Goal: Transaction & Acquisition: Purchase product/service

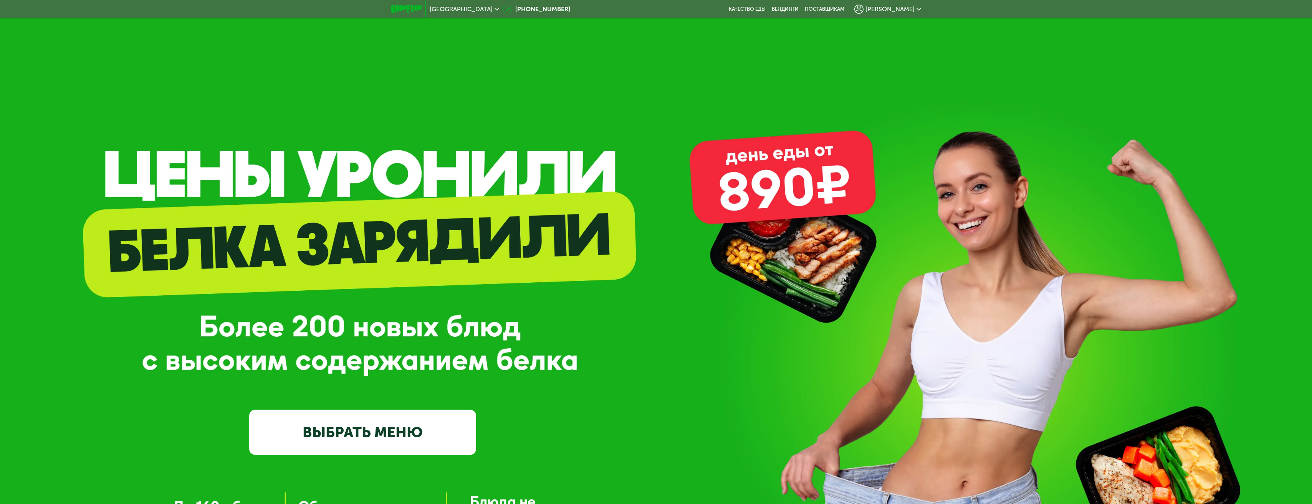
click at [352, 433] on link "ВЫБРАТЬ МЕНЮ" at bounding box center [362, 433] width 227 height 46
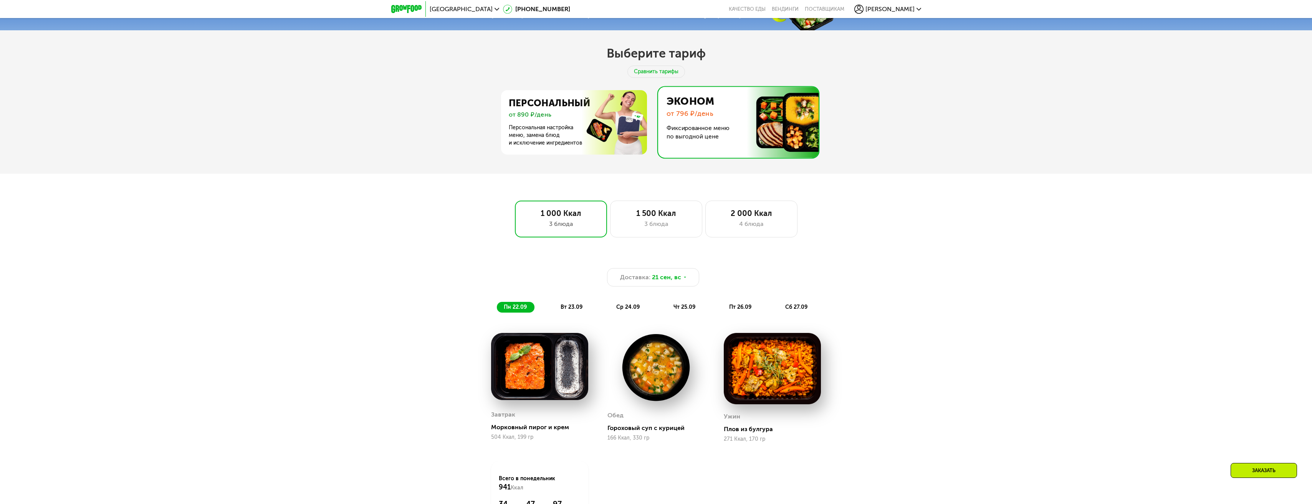
scroll to position [640, 0]
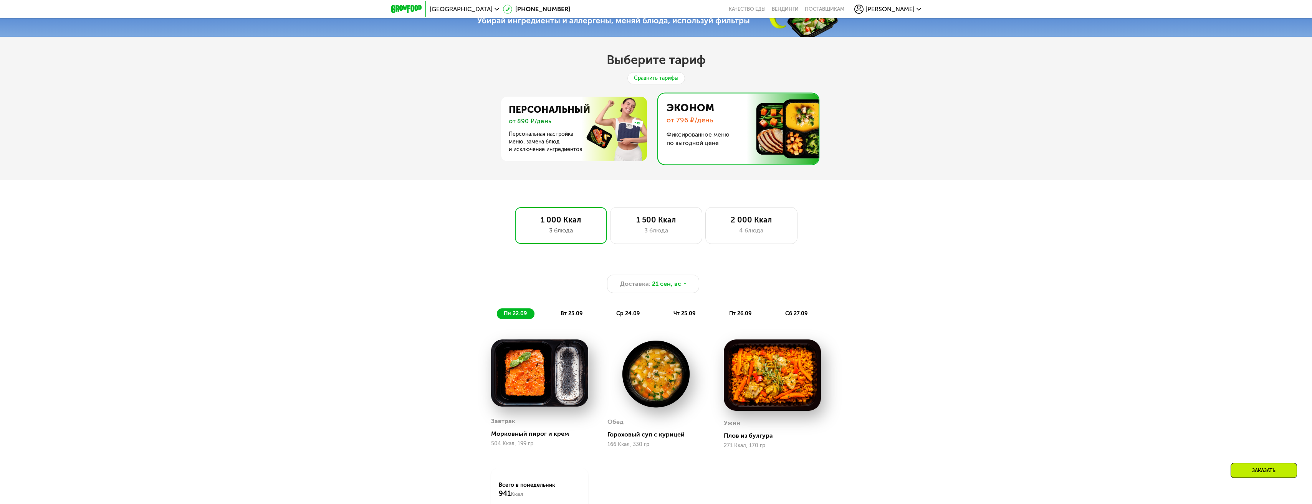
click at [650, 81] on div "Сравнить тарифы" at bounding box center [656, 78] width 58 height 12
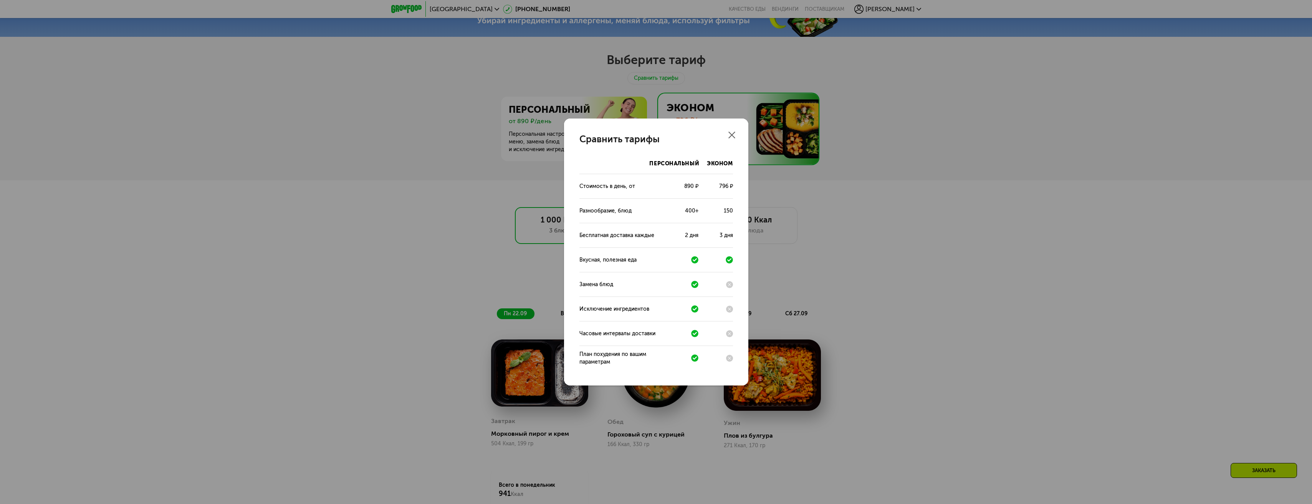
click at [732, 131] on div "Сравнить тарифы Персональный Эконом Стоимость в день, от 890 ₽ 796 ₽ Разнообраз…" at bounding box center [656, 252] width 184 height 267
click at [732, 135] on use at bounding box center [731, 135] width 7 height 7
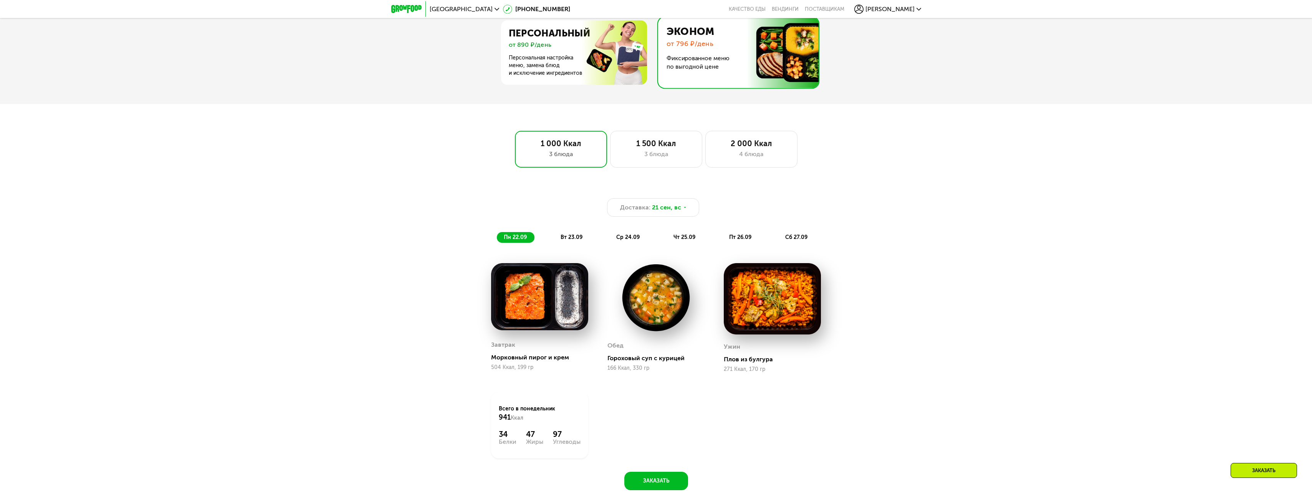
scroll to position [679, 0]
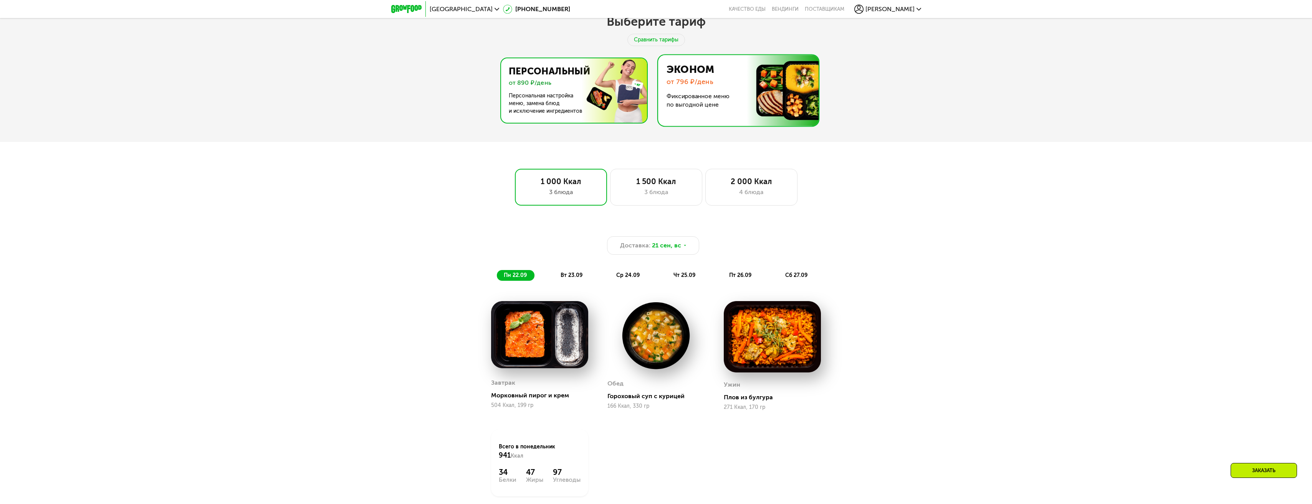
click at [622, 115] on img at bounding box center [571, 90] width 149 height 64
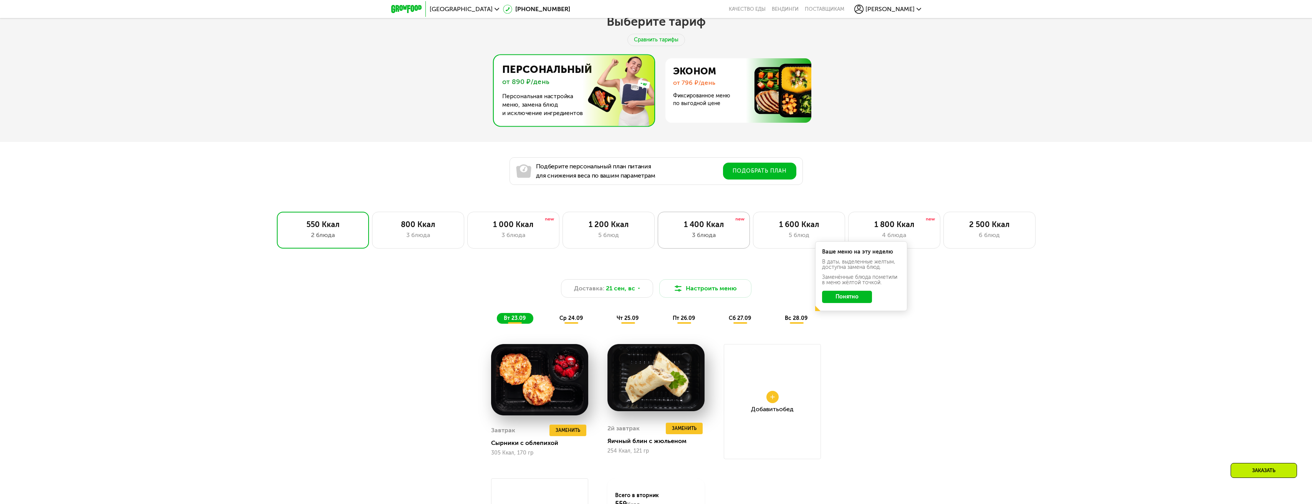
click at [722, 233] on div "1 400 Ккал 3 блюда" at bounding box center [704, 230] width 92 height 37
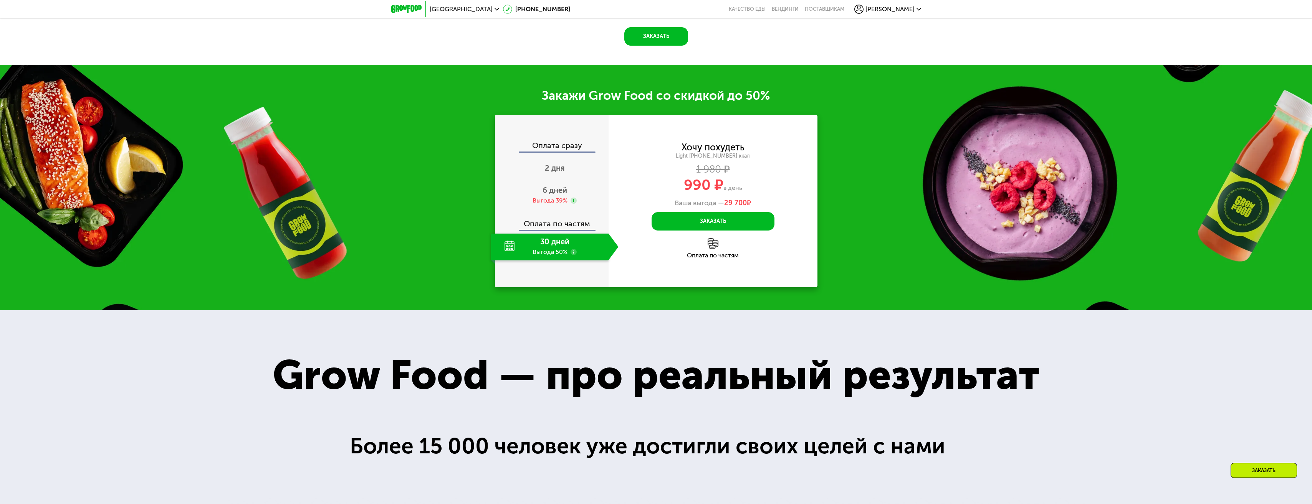
scroll to position [1178, 0]
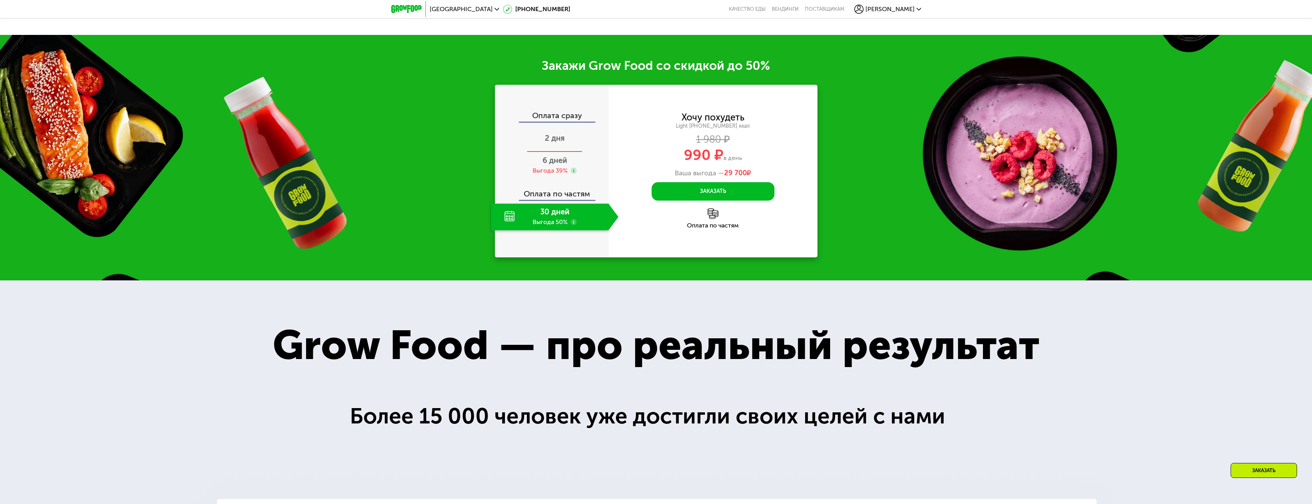
click at [556, 143] on span "2 дня" at bounding box center [555, 138] width 20 height 9
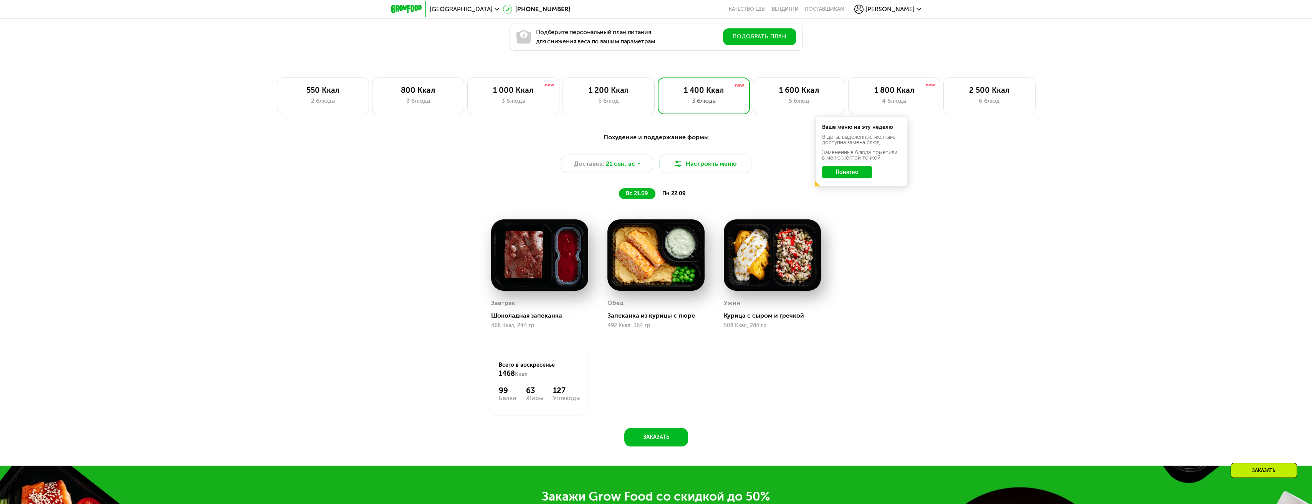
scroll to position [794, 0]
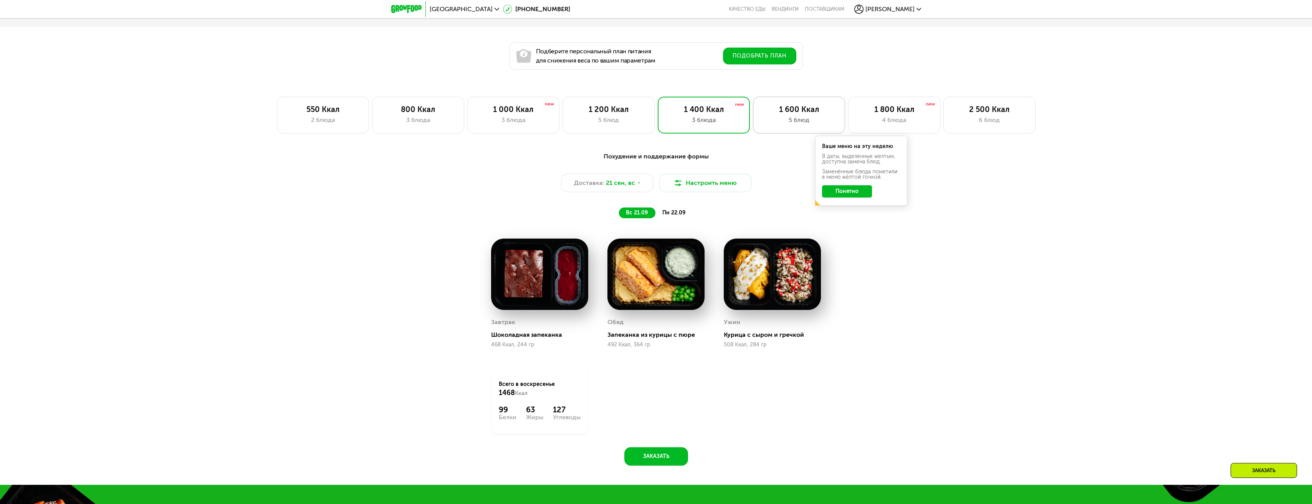
click at [795, 125] on div "5 блюд" at bounding box center [799, 120] width 76 height 9
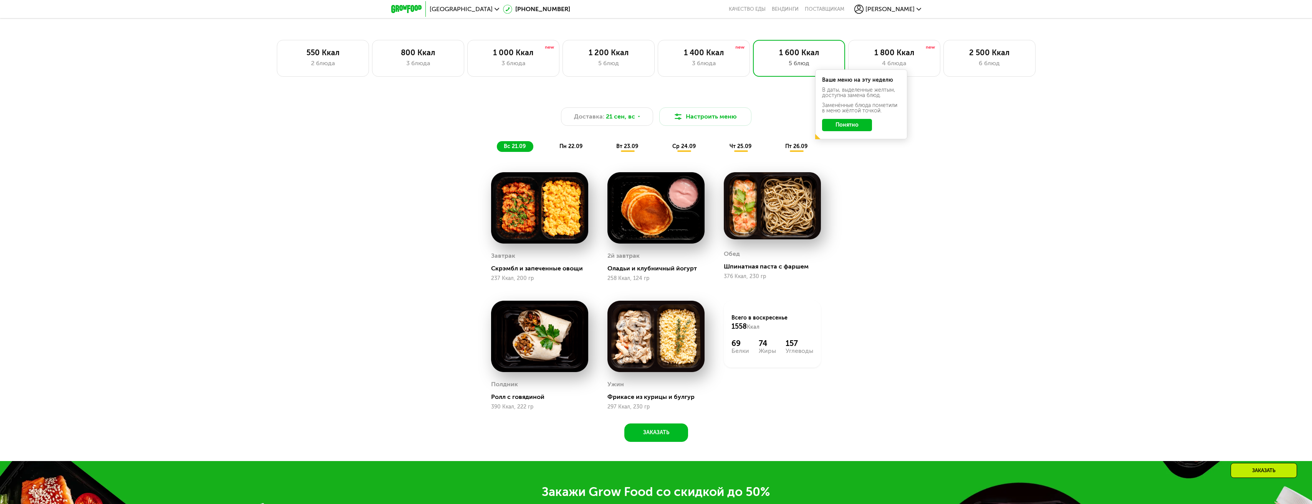
scroll to position [768, 0]
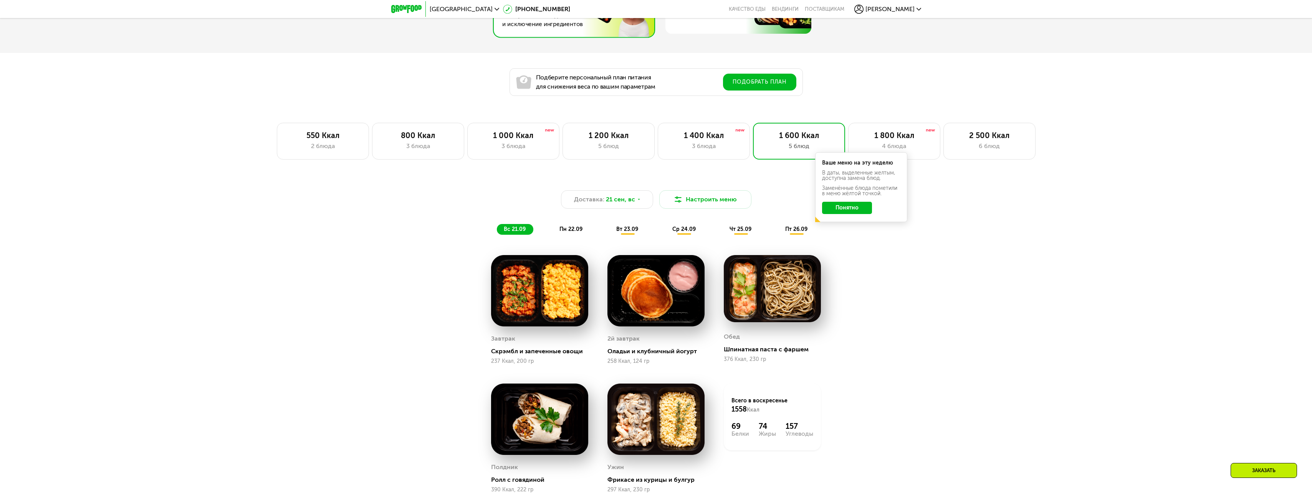
click at [857, 207] on button "Понятно" at bounding box center [847, 208] width 50 height 12
click at [890, 151] on div "4 блюда" at bounding box center [894, 146] width 76 height 9
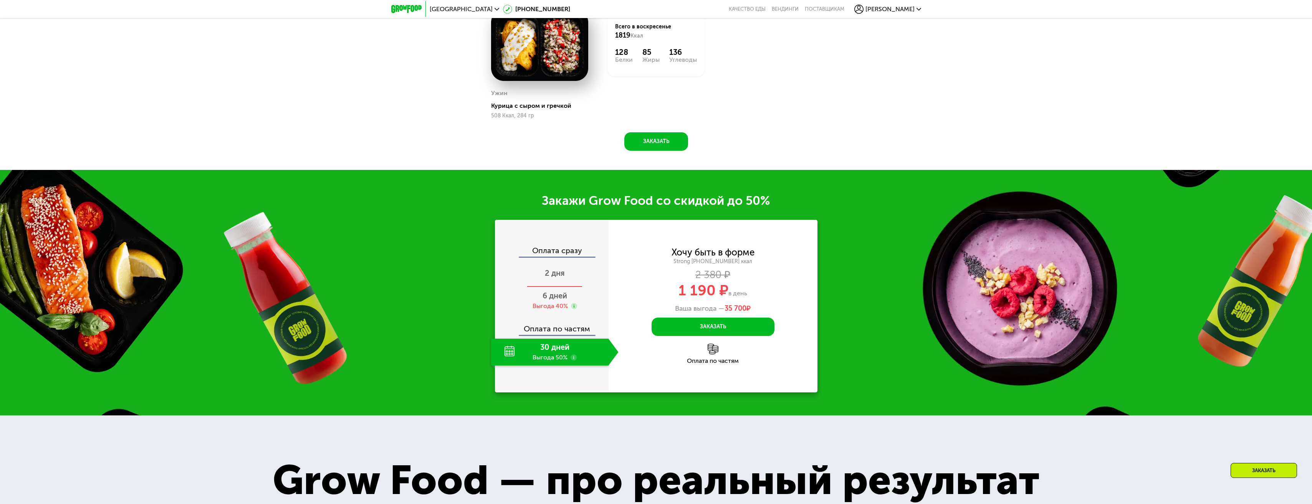
click at [560, 273] on span "2 дня" at bounding box center [555, 273] width 20 height 9
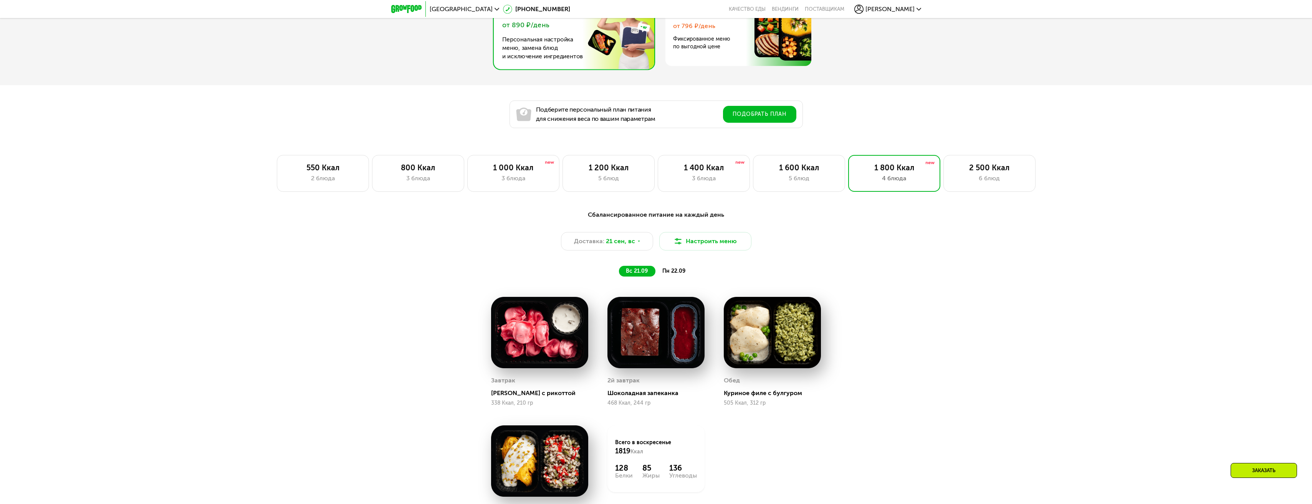
scroll to position [691, 0]
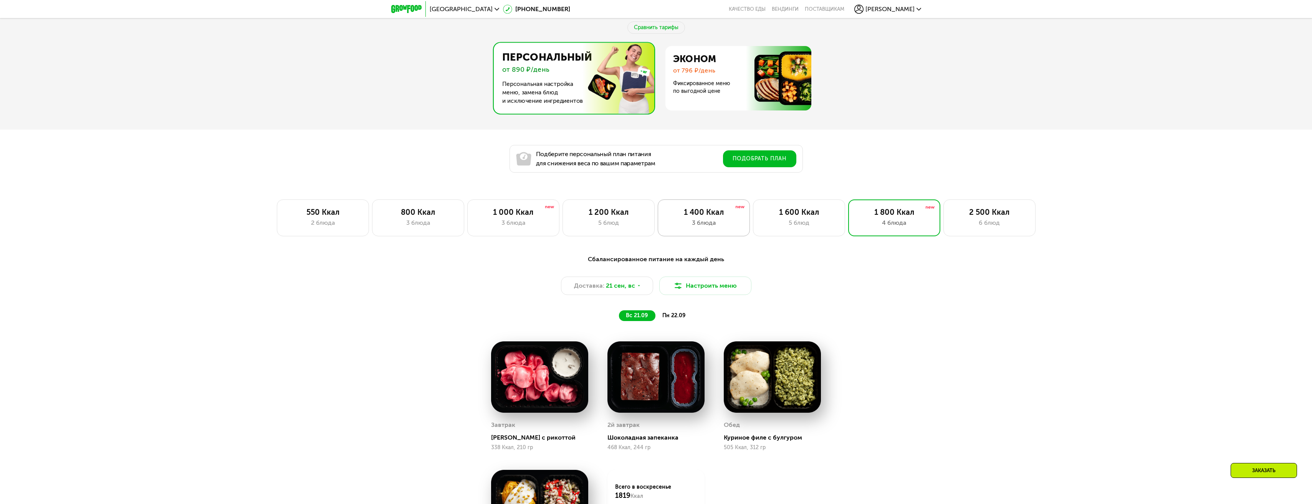
click at [707, 227] on div "3 блюда" at bounding box center [704, 222] width 76 height 9
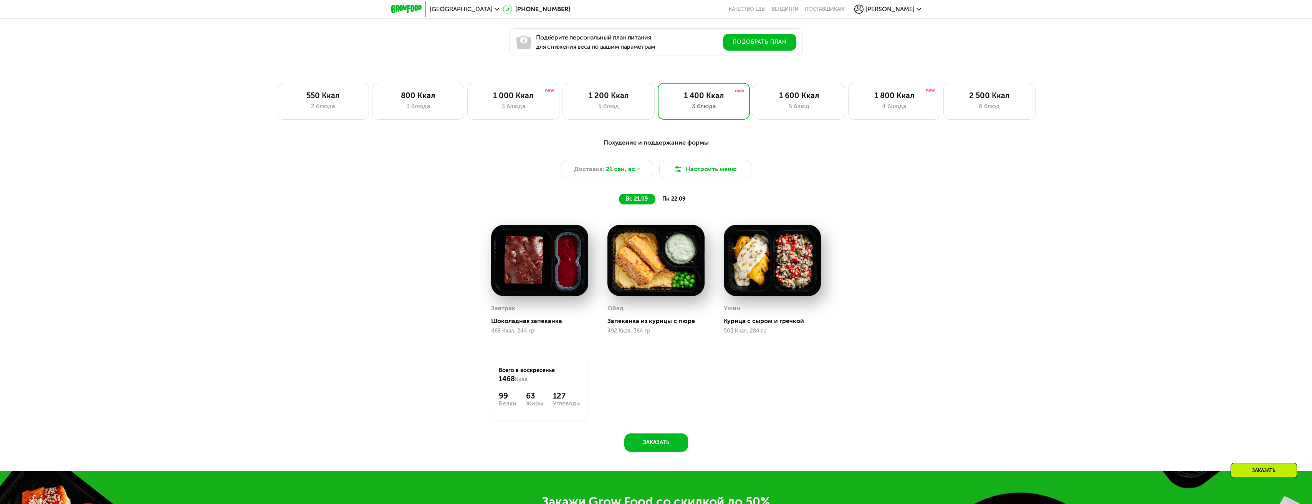
scroll to position [806, 0]
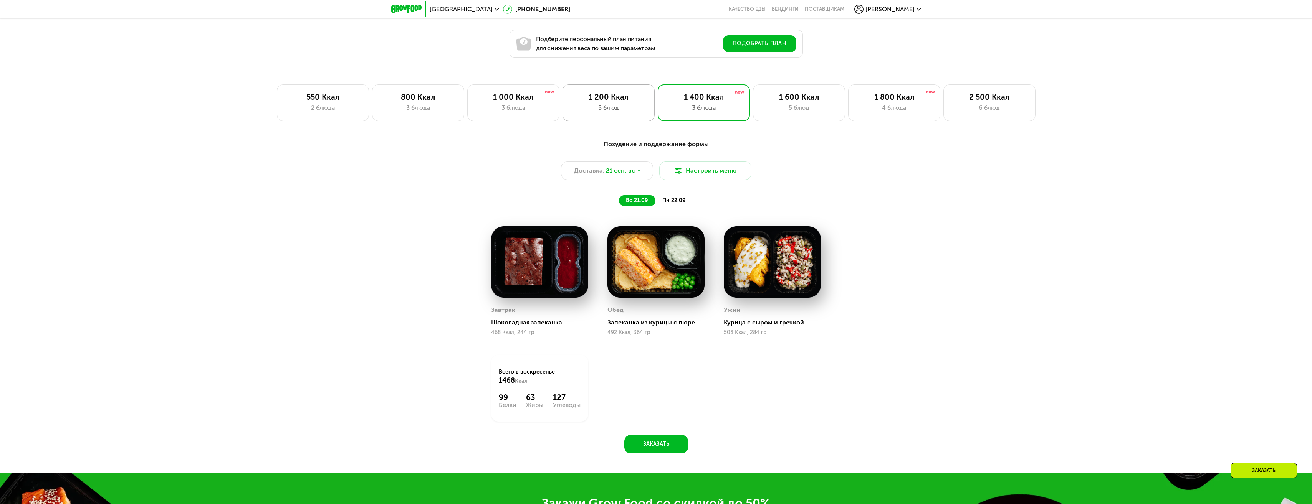
drag, startPoint x: 573, startPoint y: 119, endPoint x: 564, endPoint y: 122, distance: 9.3
click at [564, 121] on div "1 200 Ккал 5 блюд" at bounding box center [608, 102] width 92 height 37
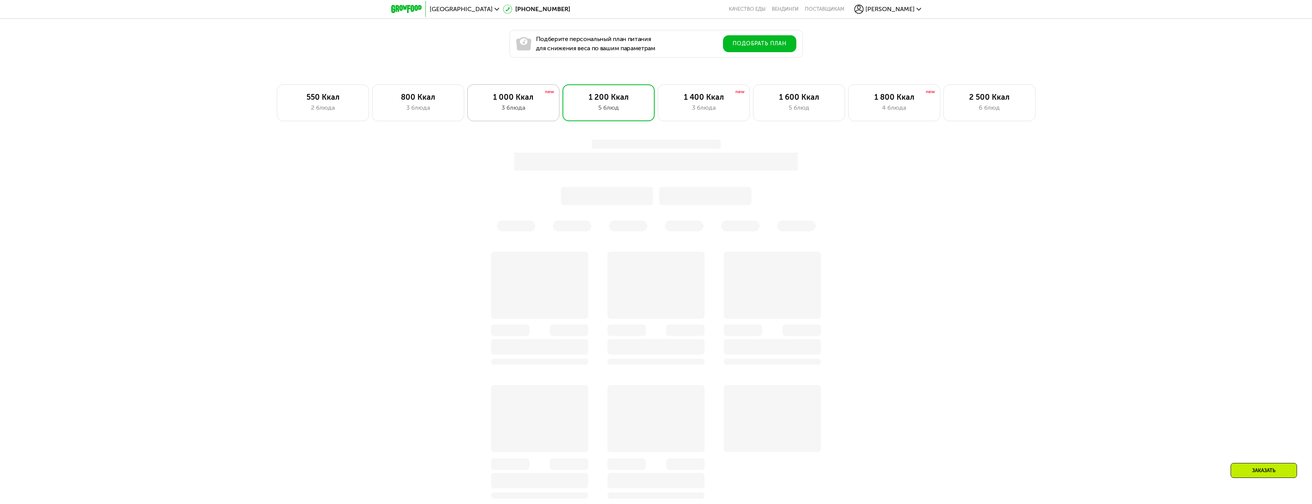
click at [528, 112] on div "3 блюда" at bounding box center [513, 107] width 76 height 9
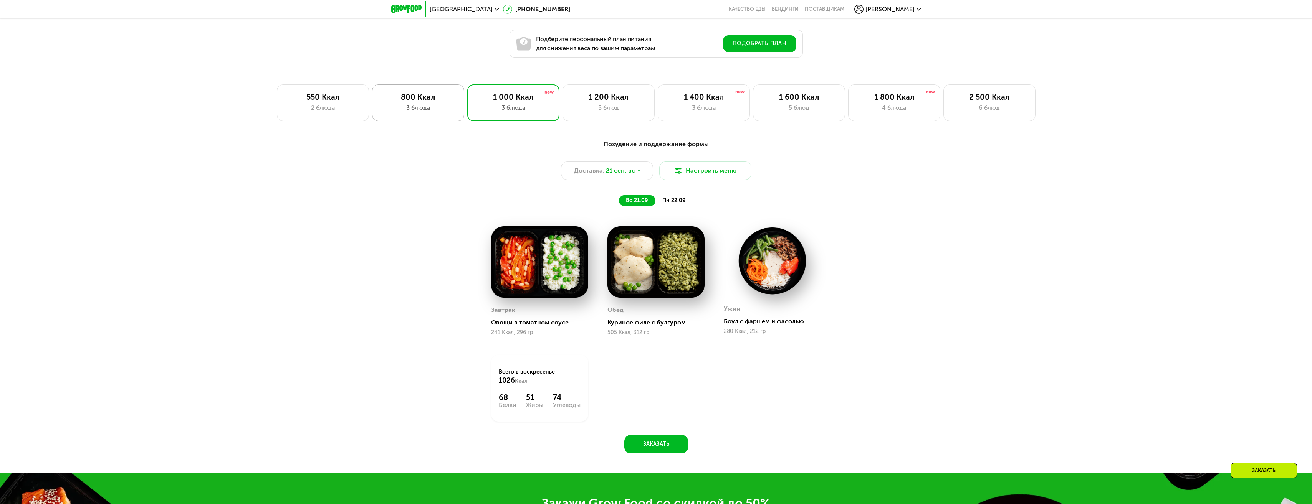
click at [428, 112] on div "3 блюда" at bounding box center [418, 107] width 76 height 9
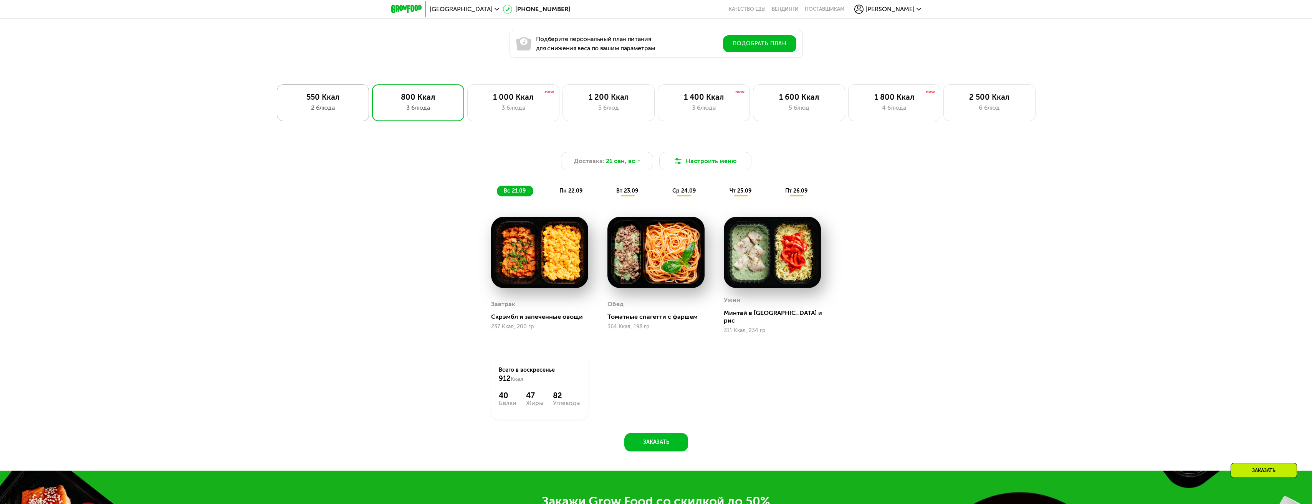
click at [342, 109] on div "2 блюда" at bounding box center [323, 107] width 76 height 9
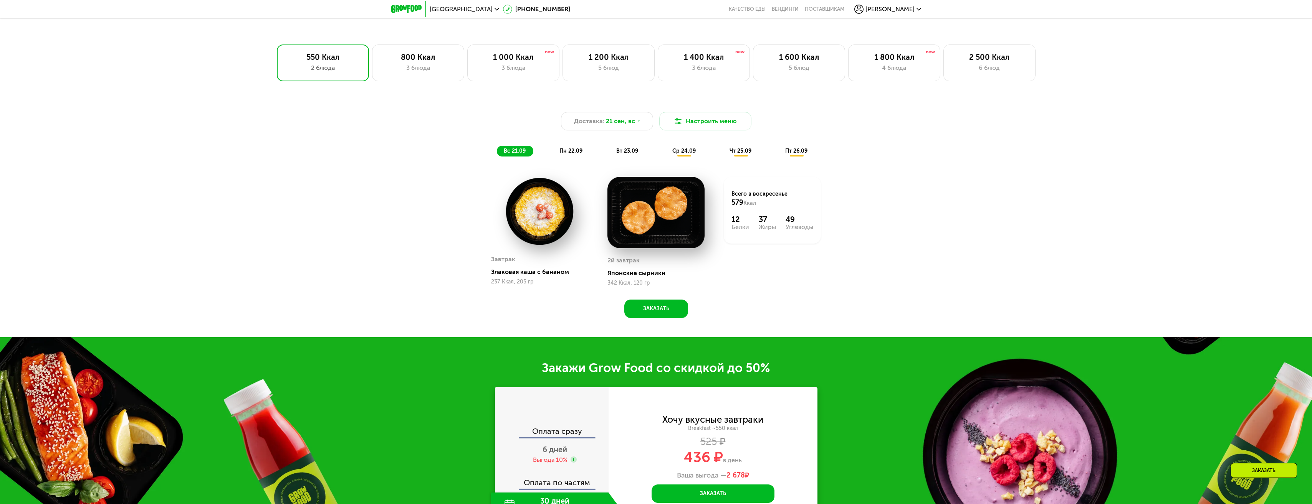
scroll to position [845, 0]
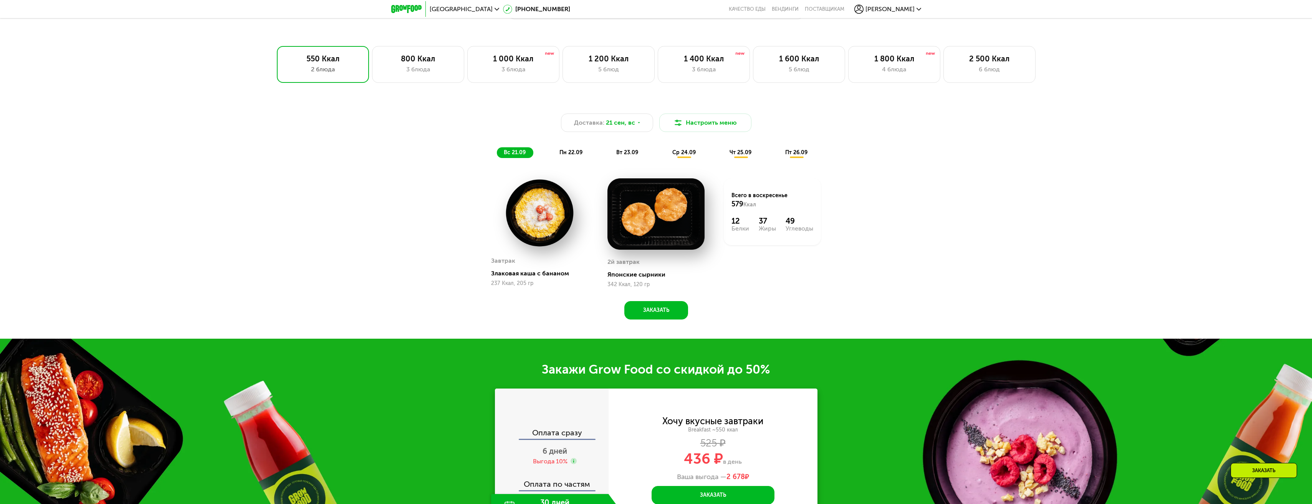
click at [304, 128] on div "Доставка: [DATE] Настроить меню вс 21.09 пн 22.09 вт 23.09 ср 24.09 чт 25.09 пт…" at bounding box center [656, 215] width 1312 height 248
